Goal: Navigation & Orientation: Find specific page/section

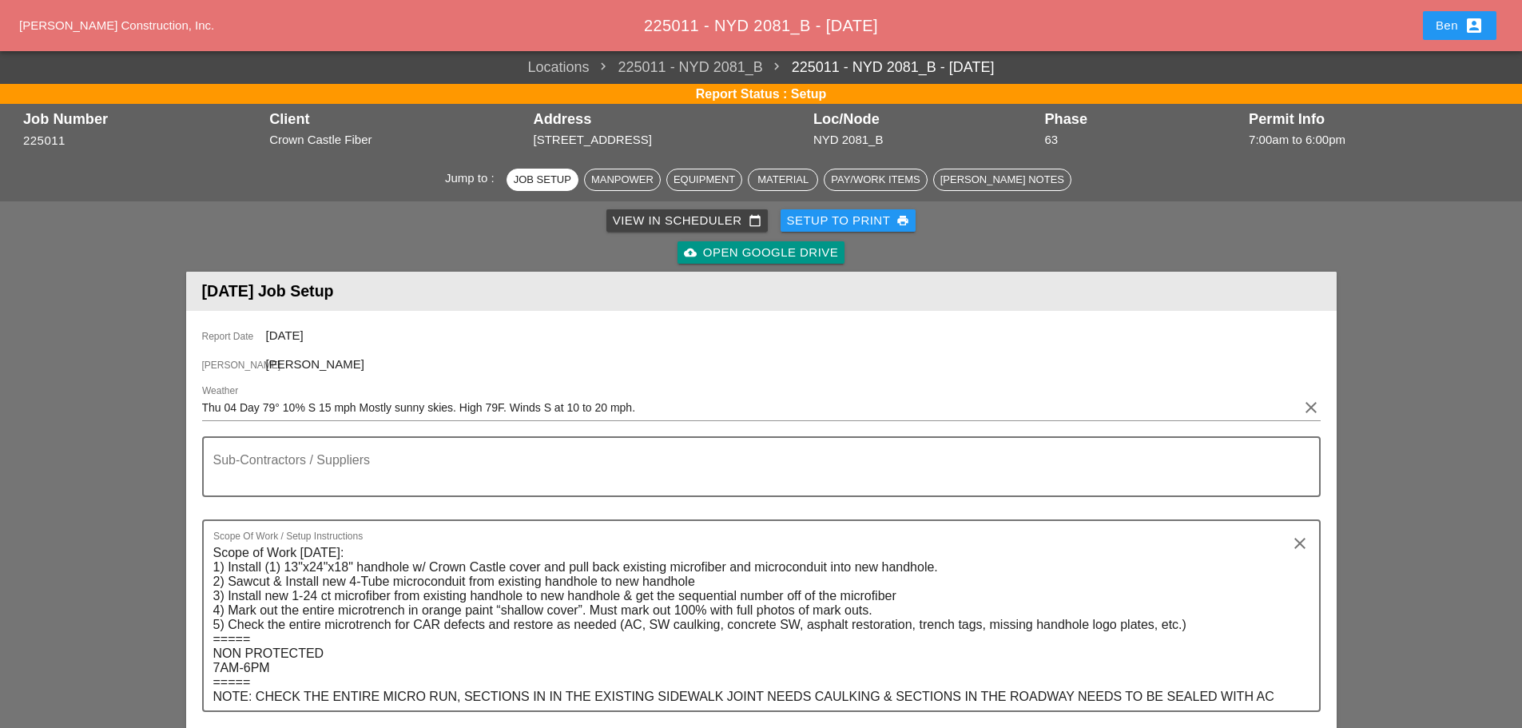
click at [128, 21] on span "[PERSON_NAME] Construction, Inc." at bounding box center [116, 25] width 195 height 14
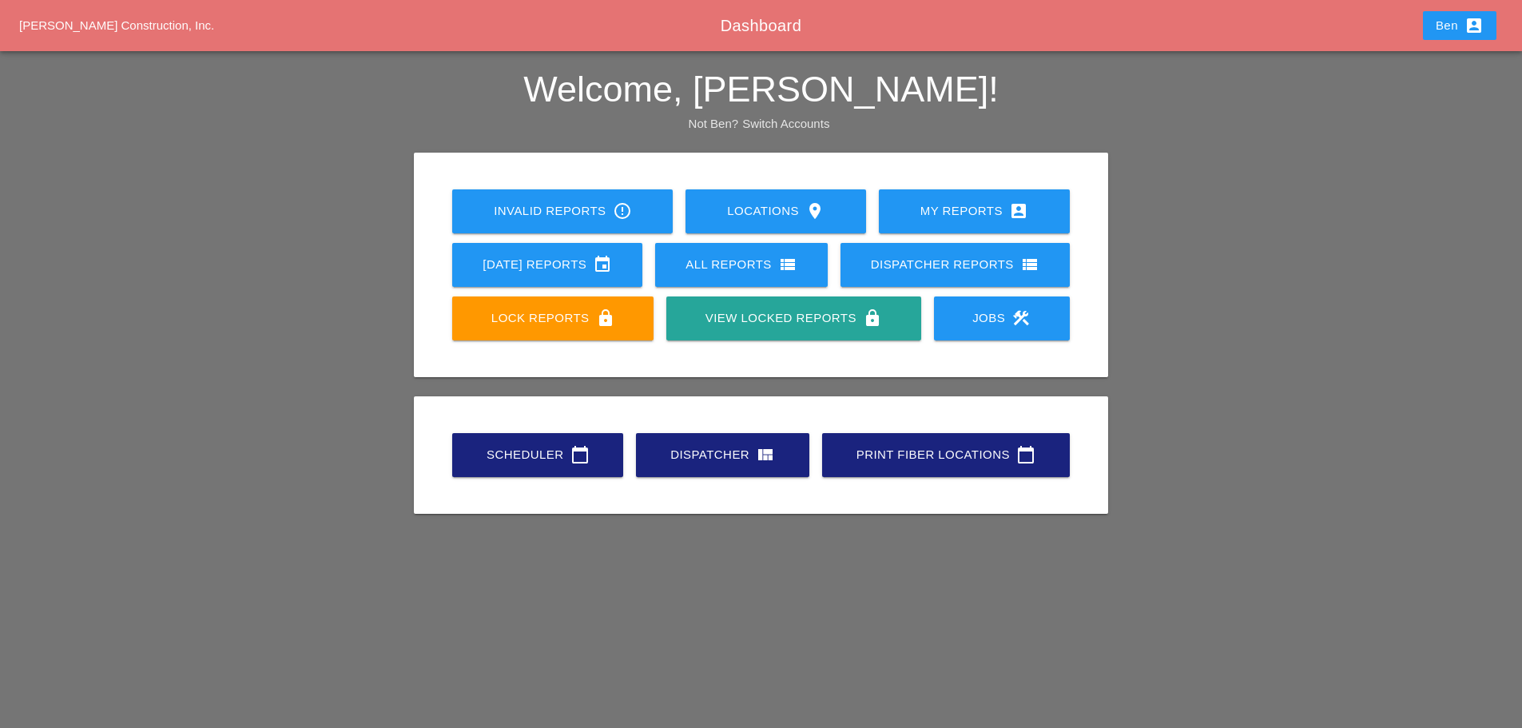
drag, startPoint x: 401, startPoint y: 182, endPoint x: 1330, endPoint y: 483, distance: 976.6
click at [1331, 482] on div "Invalid Reports error_outline Locations location_on My Reports account_box [DAT…" at bounding box center [761, 343] width 1388 height 380
click at [1330, 483] on div "Invalid Reports error_outline Locations location_on My Reports account_box [DAT…" at bounding box center [761, 343] width 1388 height 380
click at [577, 330] on link "Lock Reports lock" at bounding box center [552, 318] width 201 height 44
